Goal: Task Accomplishment & Management: Complete application form

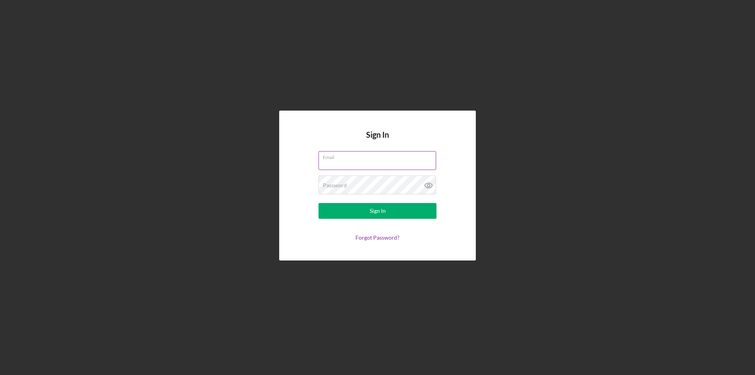
click at [367, 162] on input "Email" at bounding box center [378, 160] width 118 height 19
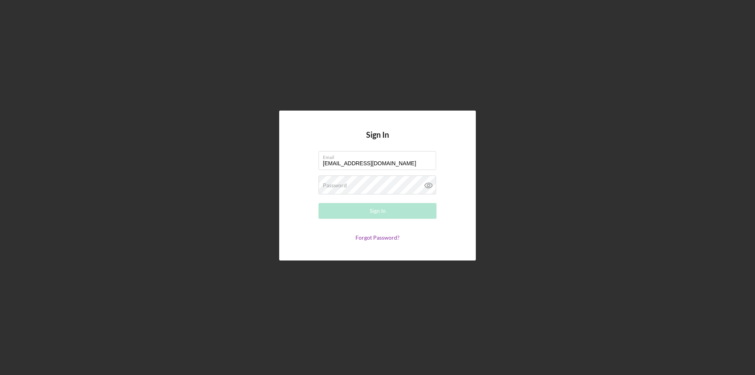
type input "[EMAIL_ADDRESS][DOMAIN_NAME]"
click at [362, 182] on div "Password Required" at bounding box center [378, 185] width 118 height 20
click at [400, 210] on button "Sign In" at bounding box center [378, 211] width 118 height 16
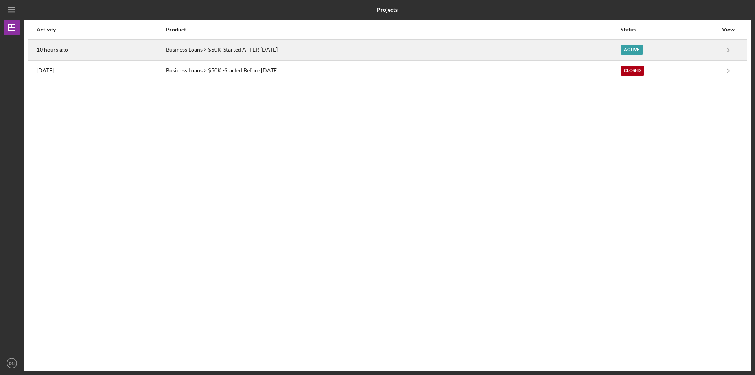
click at [222, 48] on div "Business Loans > $50K-Started AFTER [DATE]" at bounding box center [393, 50] width 454 height 20
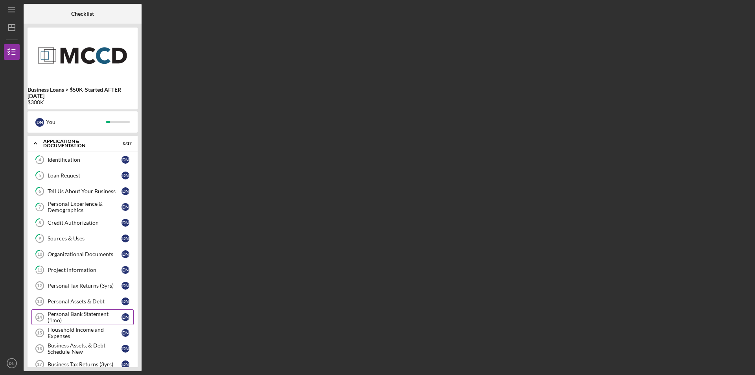
scroll to position [12, 0]
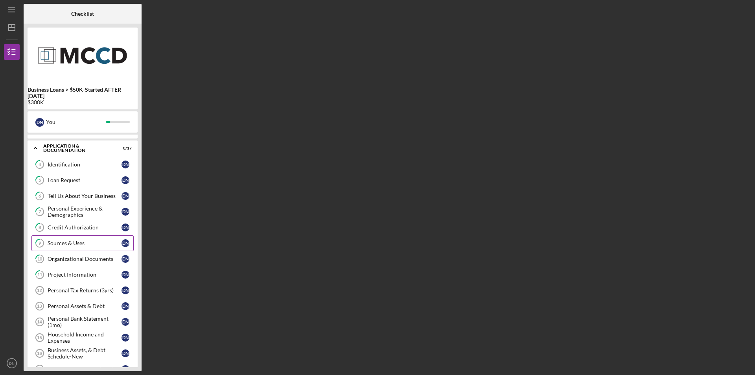
click at [75, 243] on div "Sources & Uses" at bounding box center [85, 243] width 74 height 6
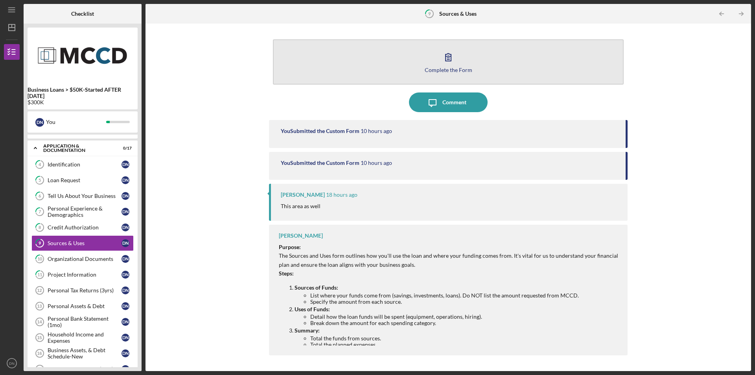
click at [448, 59] on icon "button" at bounding box center [449, 56] width 6 height 7
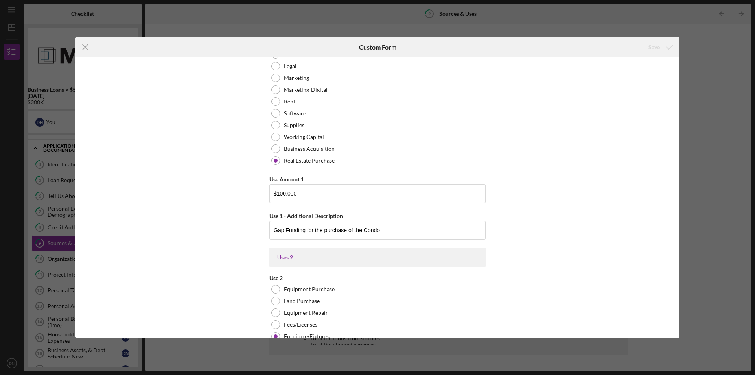
scroll to position [197, 0]
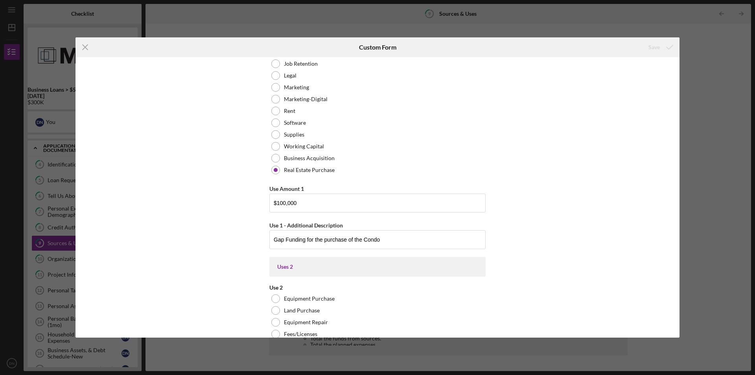
click at [706, 93] on div "Icon/Menu Close Custom Form Save Uses In this section, please identify the cate…" at bounding box center [377, 187] width 755 height 375
click at [85, 46] on line at bounding box center [85, 47] width 5 height 5
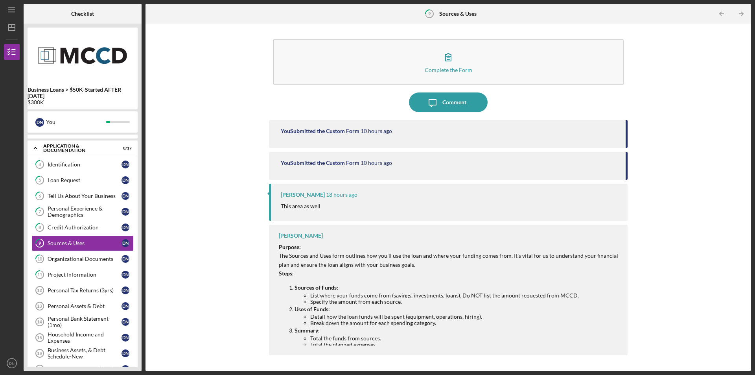
click at [228, 31] on div "Complete the Form Form Icon/Message Comment You Submitted the Custom Form 10 ho…" at bounding box center [448, 197] width 598 height 339
click at [717, 70] on div "Complete the Form Form Icon/Message Comment You Submitted the Custom Form 10 ho…" at bounding box center [448, 197] width 598 height 339
